Goal: Information Seeking & Learning: Find specific fact

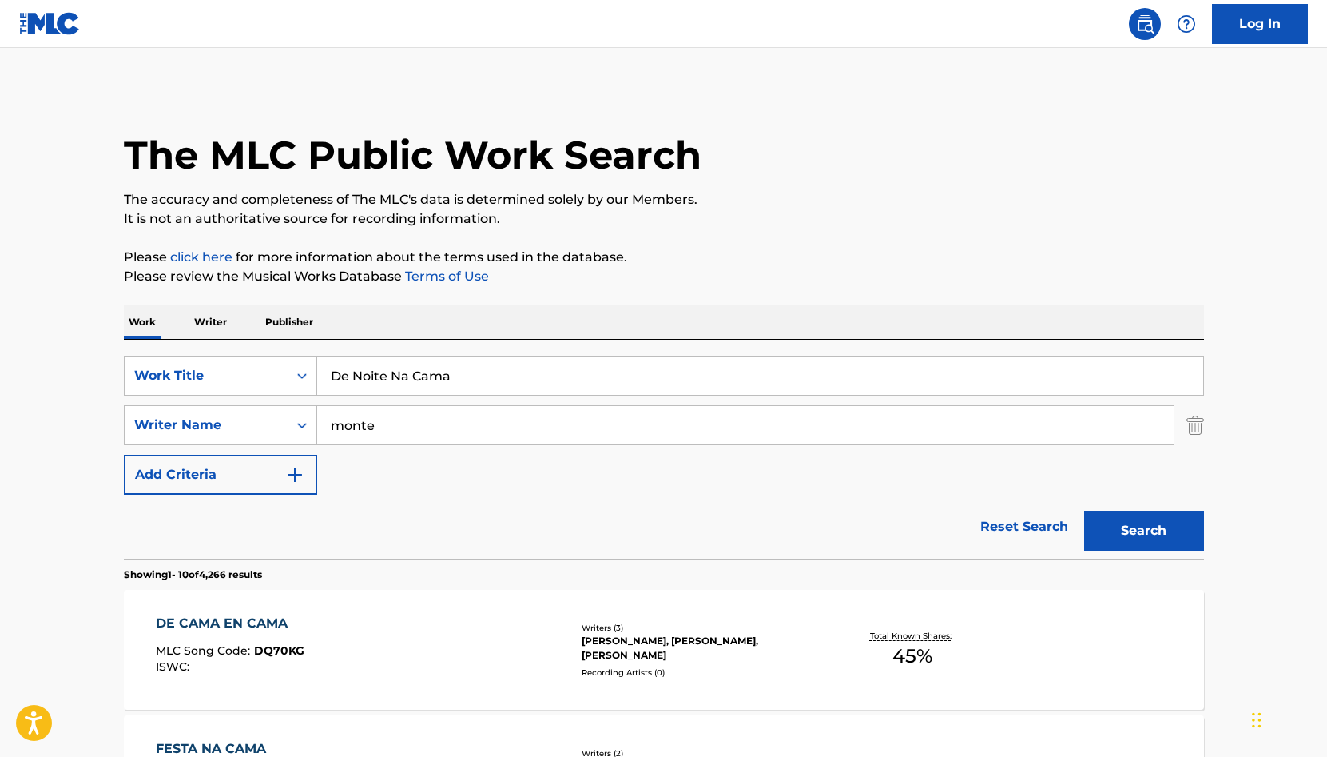
click at [1197, 428] on img "Search Form" at bounding box center [1196, 425] width 18 height 40
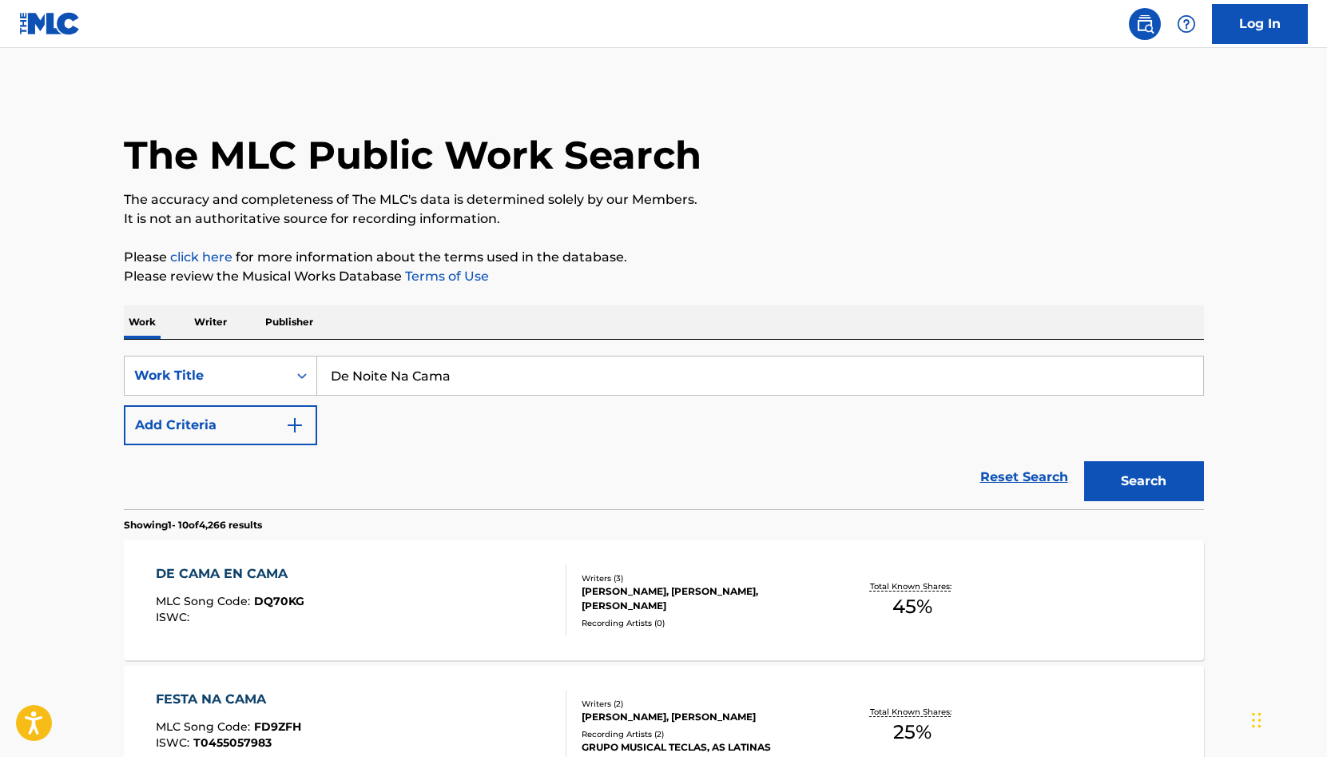
click at [1159, 479] on button "Search" at bounding box center [1144, 481] width 120 height 40
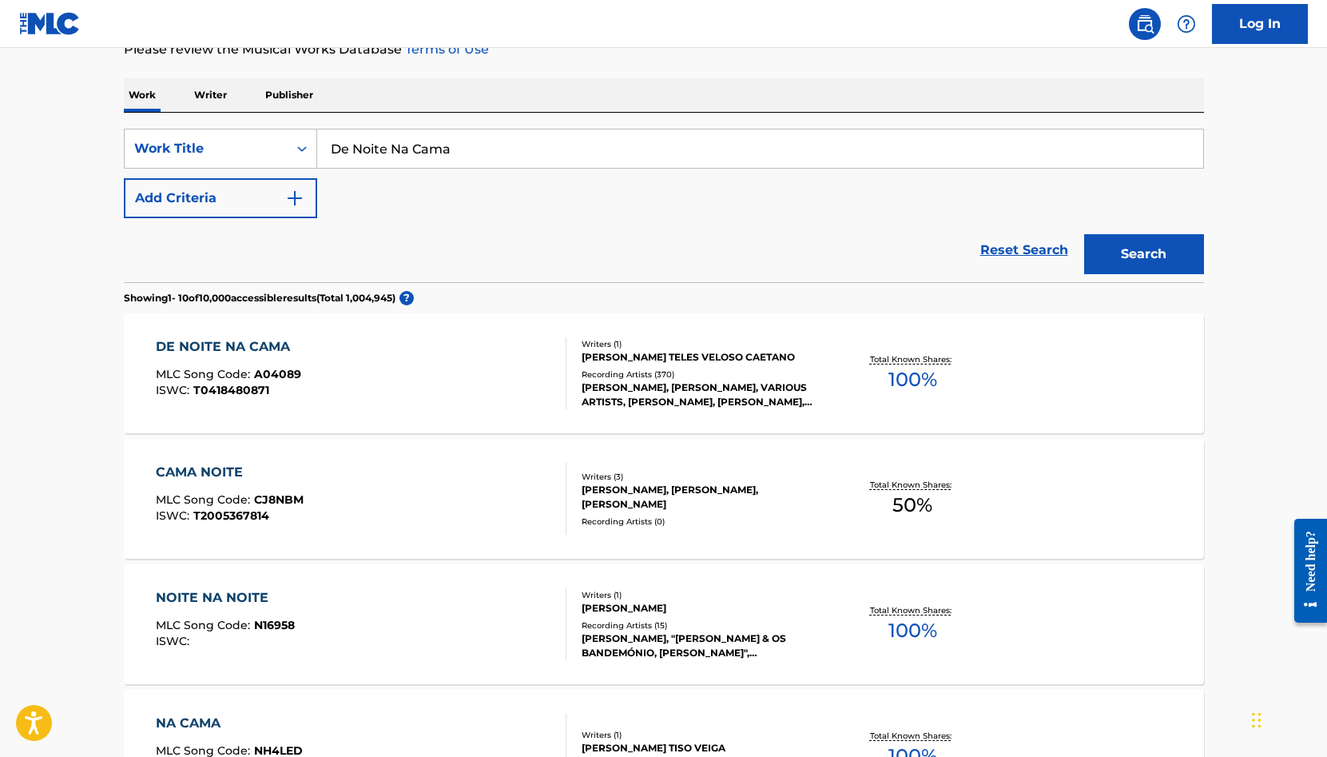
scroll to position [237, 0]
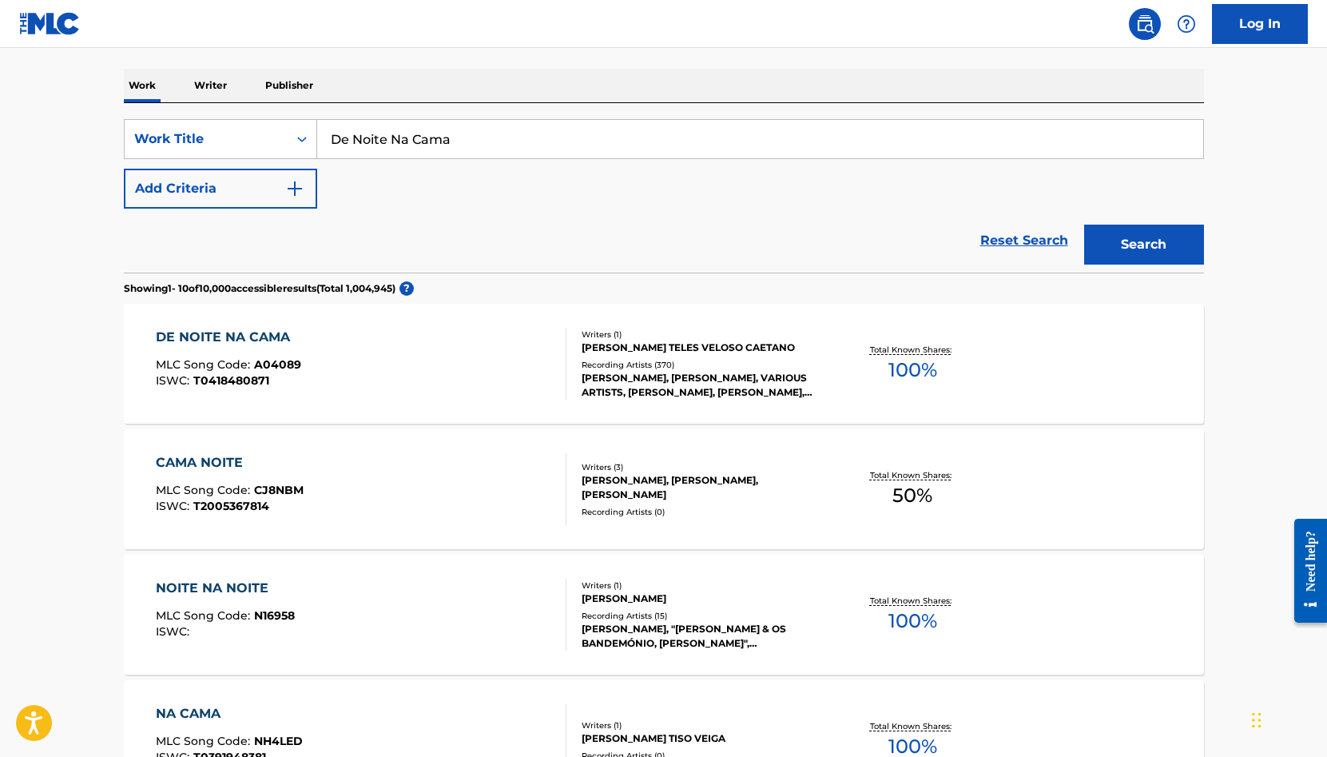
click at [847, 388] on div "DE NOITE NA CAMA MLC Song Code : A04089 ISWC : T0418480871 Writers ( 1 ) [PERSO…" at bounding box center [664, 364] width 1080 height 120
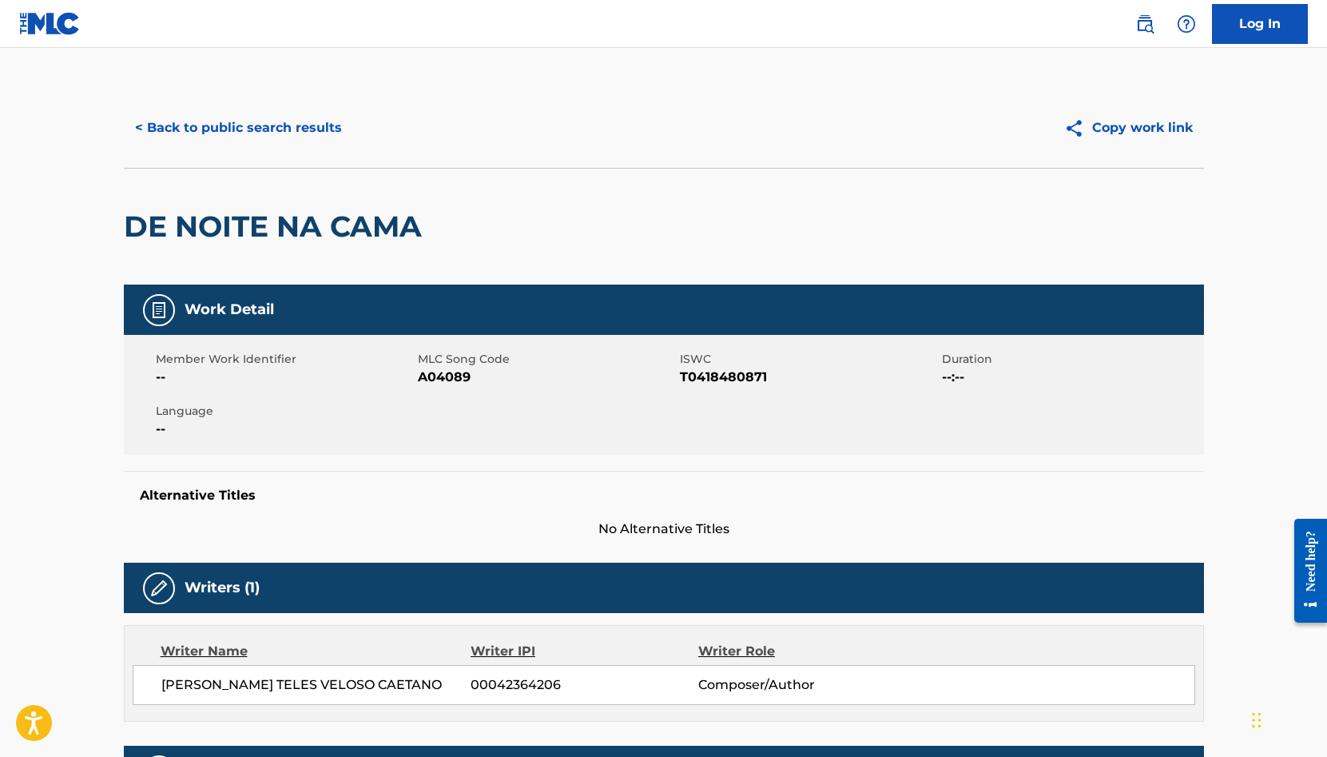
click at [276, 127] on button "< Back to public search results" at bounding box center [238, 128] width 229 height 40
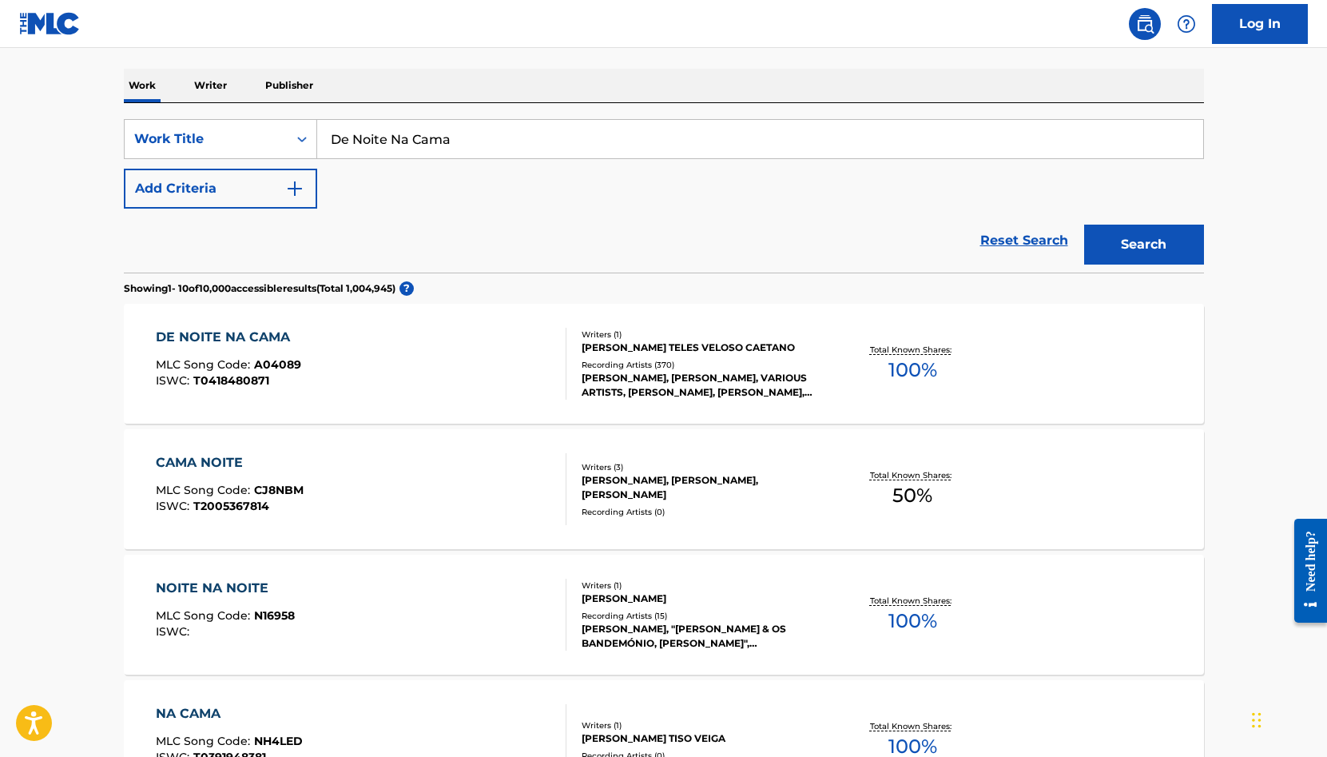
click at [454, 136] on input "De Noite Na Cama" at bounding box center [760, 139] width 886 height 38
paste input "Nosso Estranho Amor"
type input "Nosso Estranho Amor"
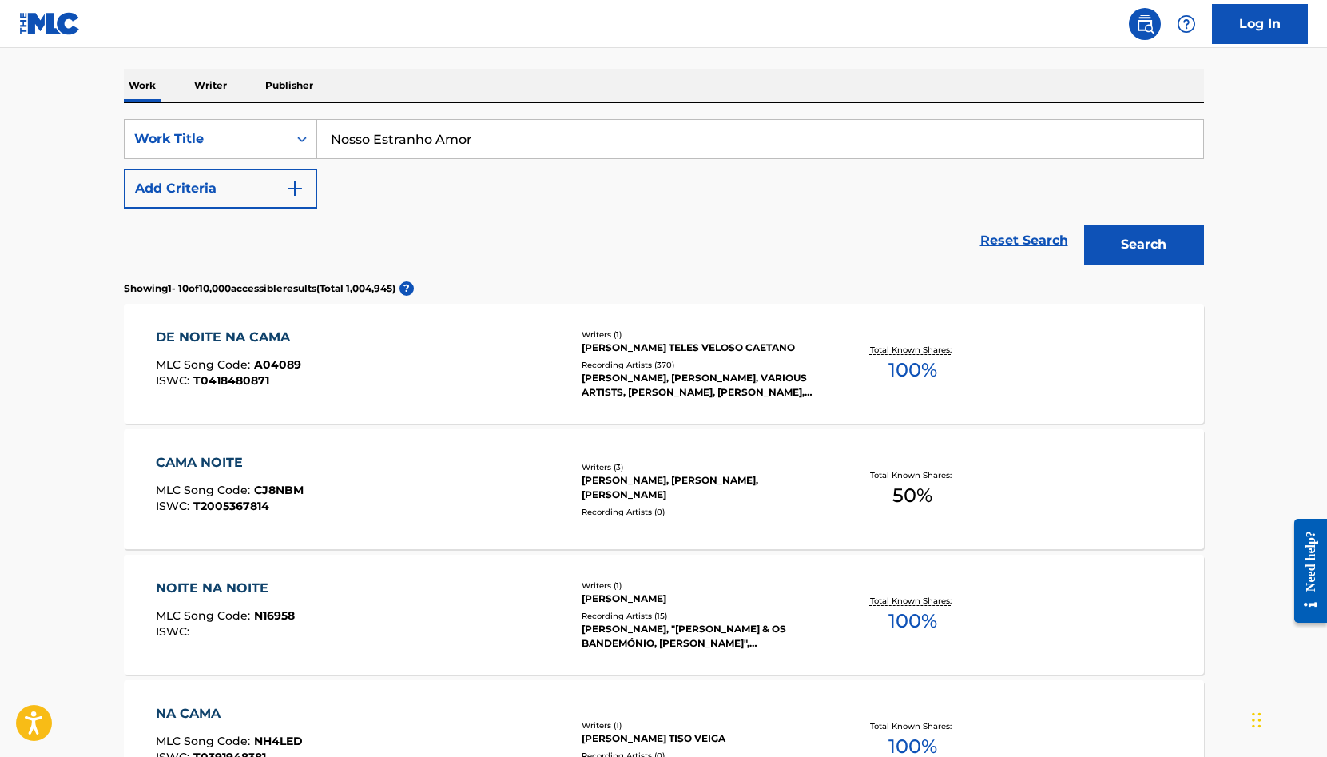
click at [1084, 225] on button "Search" at bounding box center [1144, 245] width 120 height 40
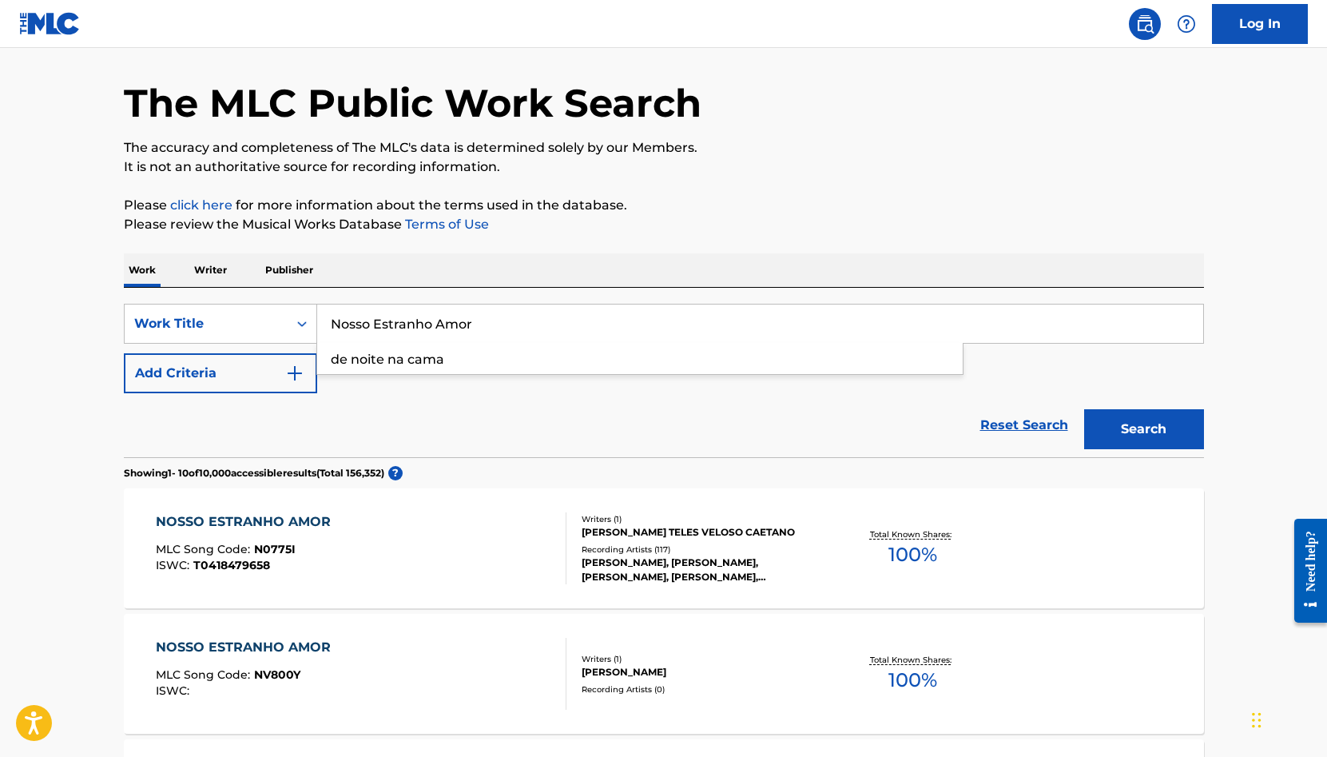
scroll to position [55, 0]
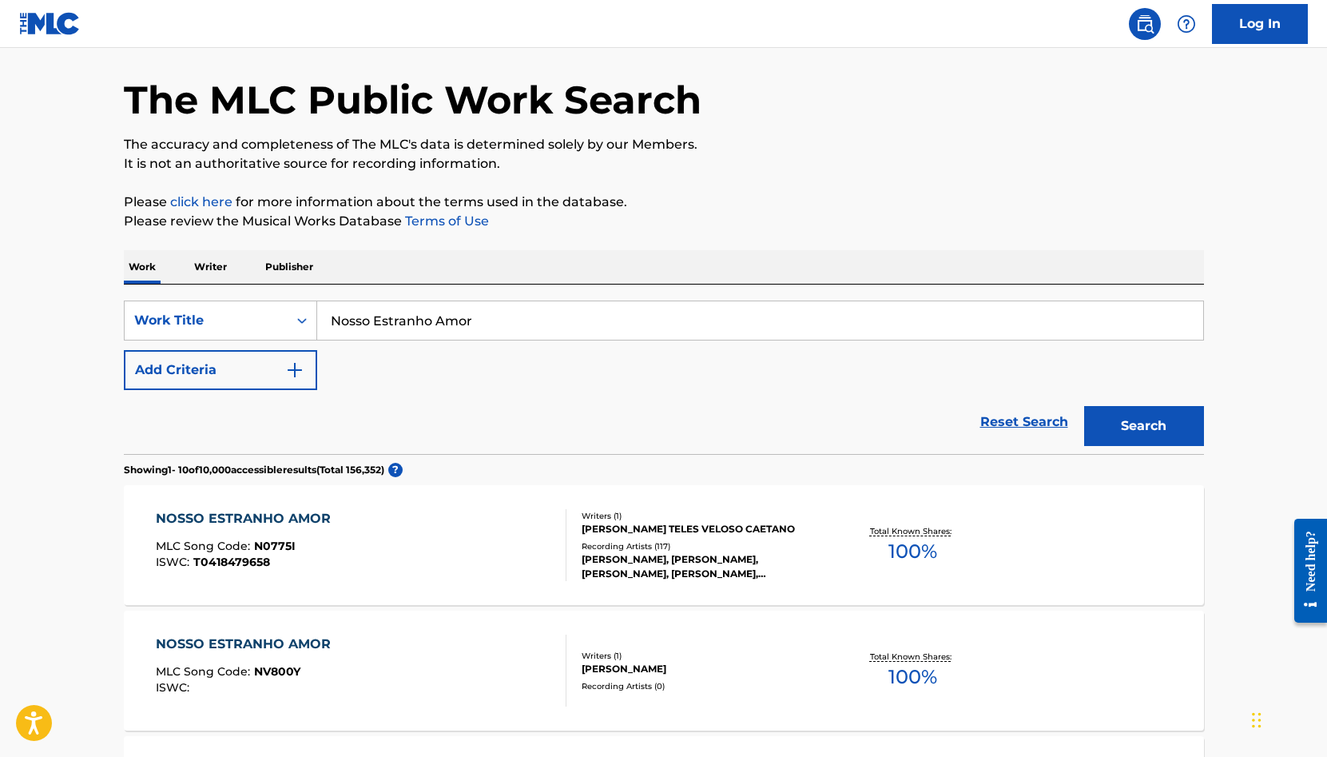
click at [570, 570] on div "Writers ( 1 ) [PERSON_NAME] VELOSO CAETANO Recording Artists ( 117 ) [PERSON_NA…" at bounding box center [694, 545] width 256 height 71
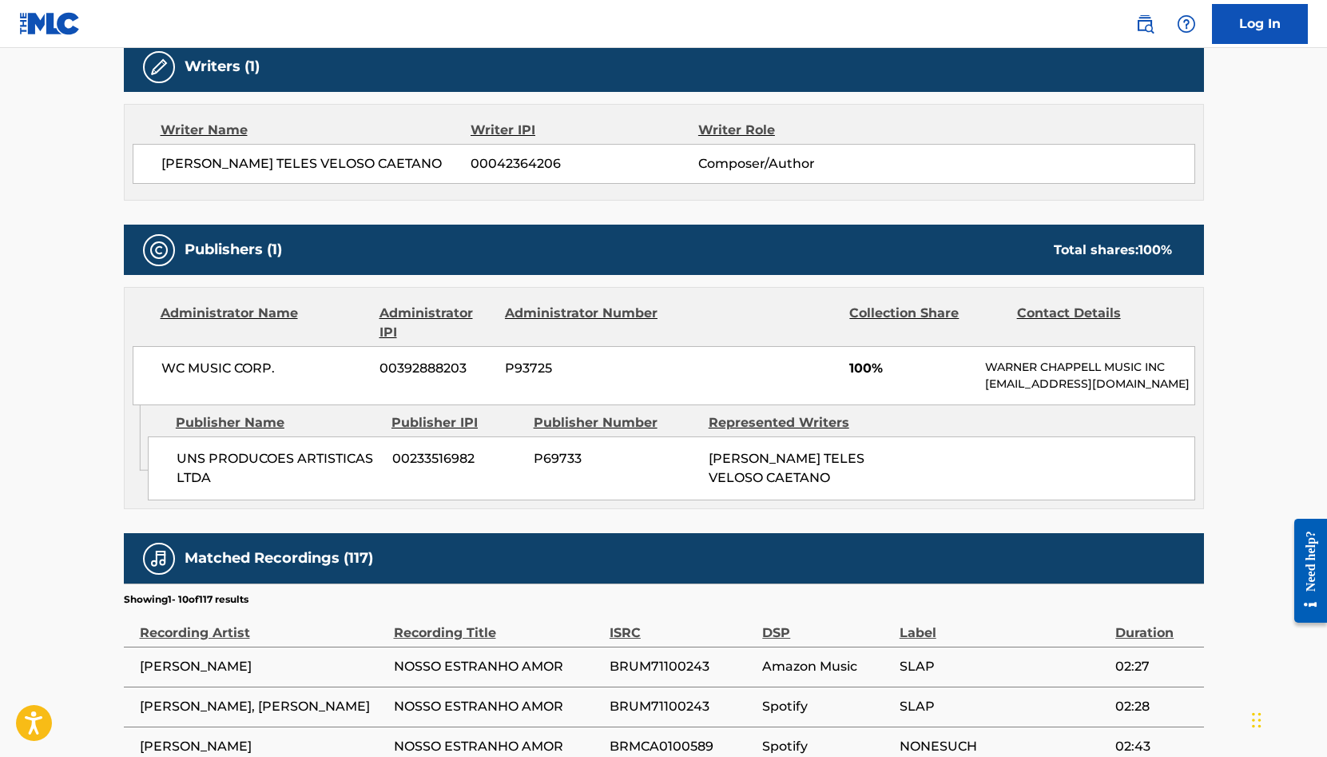
scroll to position [523, 0]
